Goal: Check status: Check status

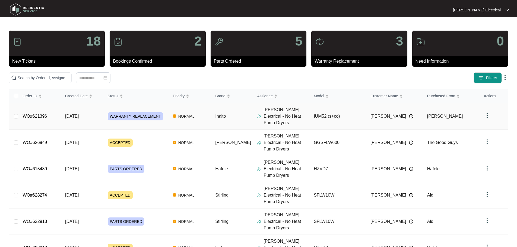
click at [123, 113] on span "WARRANTY REPLACEMENT" at bounding box center [135, 116] width 55 height 8
click at [141, 112] on span "WARRANTY REPLACEMENT" at bounding box center [135, 116] width 55 height 8
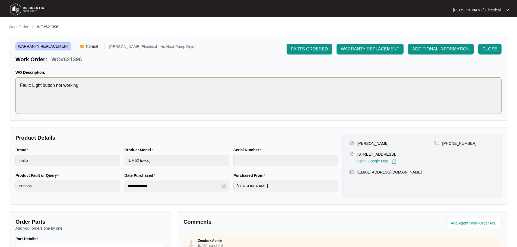
scroll to position [113, 0]
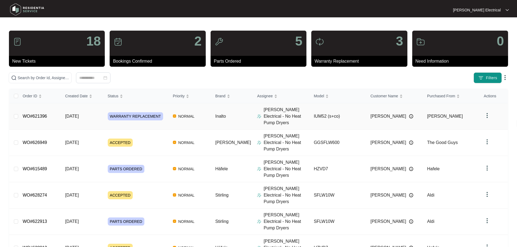
click at [125, 111] on div "Order ID Created Date Status Priority Brand Assignee Model Customer Name Purcha…" at bounding box center [258, 234] width 499 height 291
click at [129, 112] on span "WARRANTY REPLACEMENT" at bounding box center [135, 116] width 55 height 8
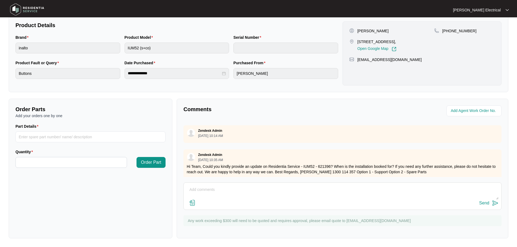
scroll to position [60, 0]
